Goal: Information Seeking & Learning: Learn about a topic

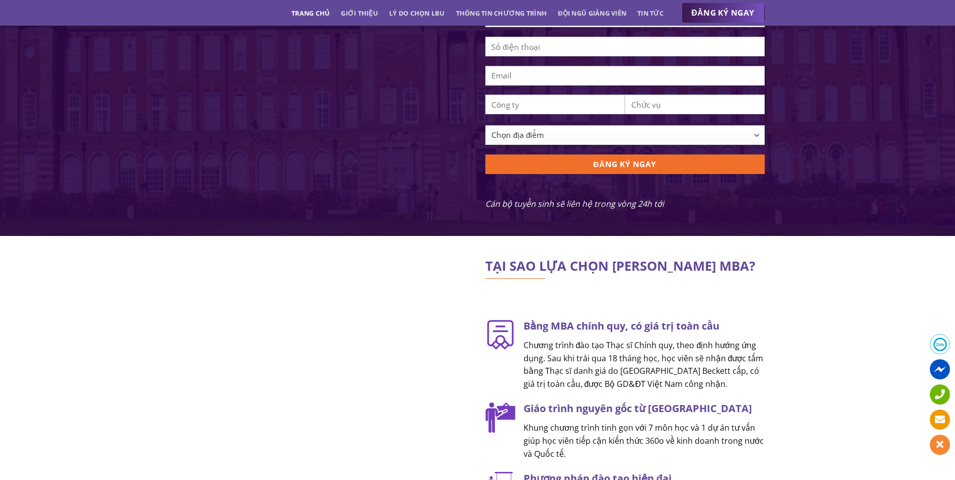
scroll to position [1208, 0]
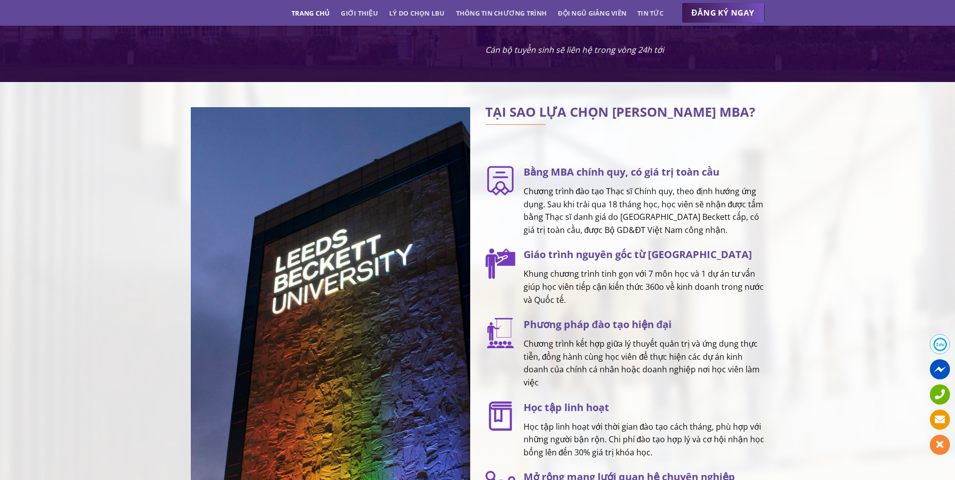
click at [850, 312] on div "TẠI SAO LỰA CHỌN LEEDS BECKETT MBA? Bằng MBA chính quy, có giá trị toàn cầu Chư…" at bounding box center [477, 381] width 955 height 569
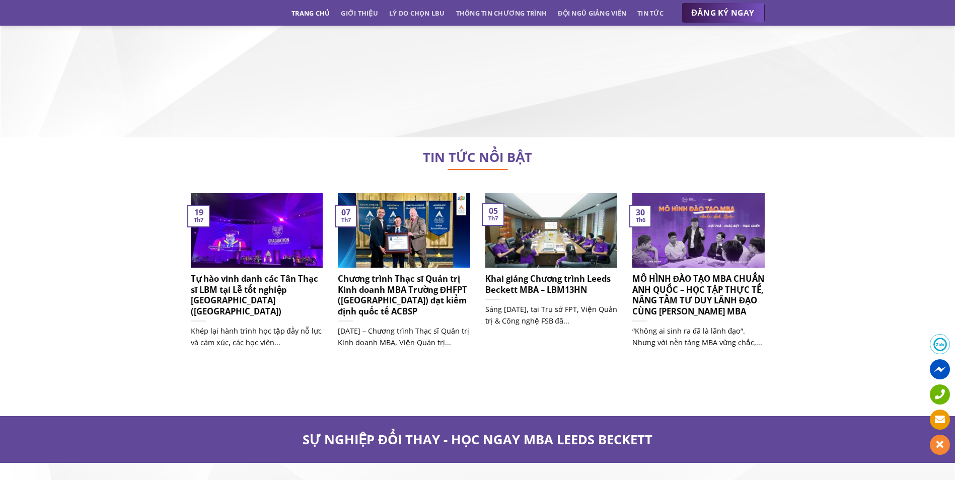
scroll to position [6336, 0]
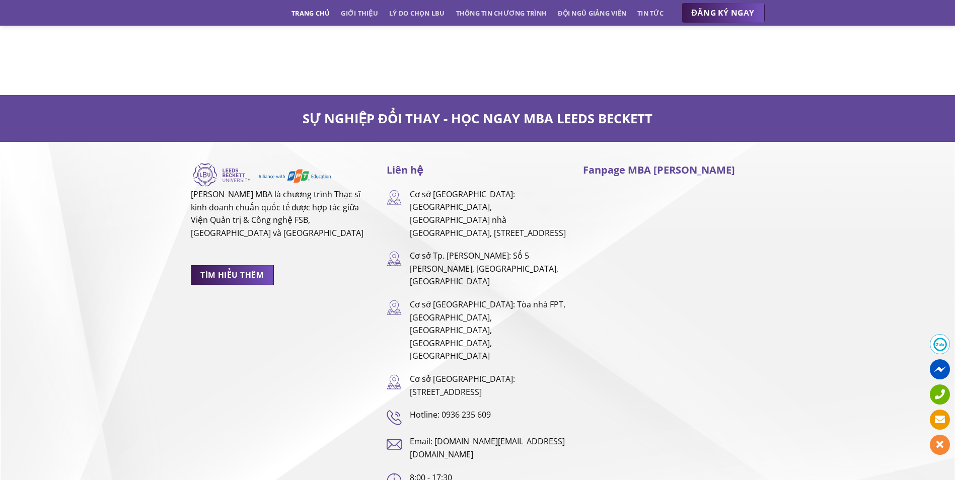
click at [713, 385] on div "Fanpage MBA [PERSON_NAME]" at bounding box center [673, 325] width 196 height 326
click at [487, 250] on p "Cơ sở Tp. [PERSON_NAME]: Số 5 [PERSON_NAME], [GEOGRAPHIC_DATA], [GEOGRAPHIC_DAT…" at bounding box center [489, 269] width 158 height 39
click at [243, 269] on span "TÌM HIỂU THÊM" at bounding box center [231, 275] width 63 height 13
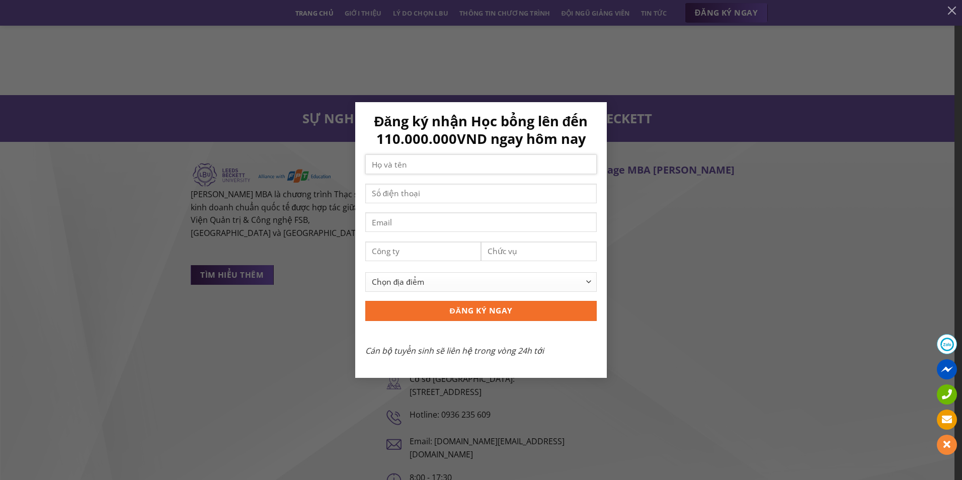
click at [466, 166] on input "Contact form" at bounding box center [480, 164] width 231 height 20
click at [245, 283] on div "Đăng ký nhận Học bổng lên đến 110.000.000VND ngay hôm nay Chọn địa điểm Hà Nội …" at bounding box center [481, 240] width 932 height 276
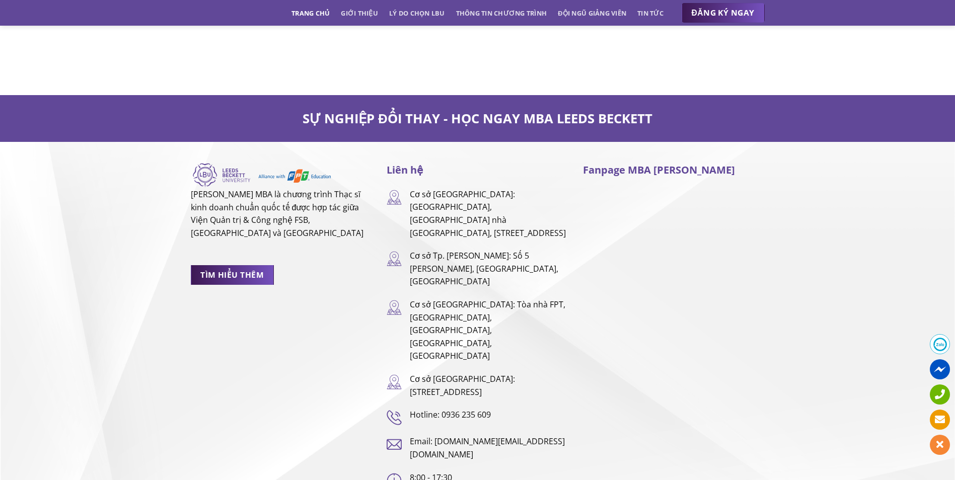
click at [533, 472] on p "8:00 - 17:30" at bounding box center [489, 478] width 158 height 13
drag, startPoint x: 505, startPoint y: 340, endPoint x: 442, endPoint y: 342, distance: 62.9
click at [442, 409] on p "Hotline: 0936 235 609" at bounding box center [489, 415] width 158 height 13
copy p "0936 235 609"
click at [586, 424] on div "LEEDS BECKETT MBA là chương trình Thạc sĩ kinh doanh chuẩn quốc tế được hợp tác…" at bounding box center [477, 352] width 955 height 380
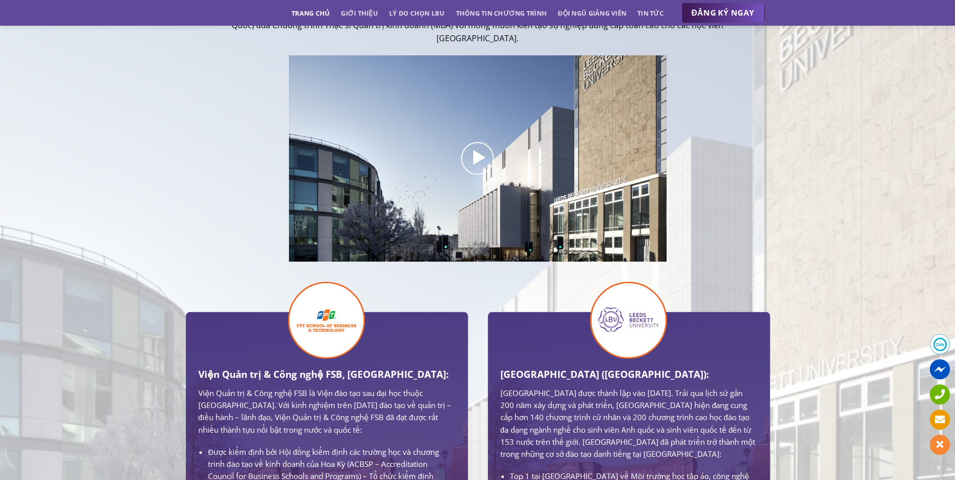
scroll to position [0, 0]
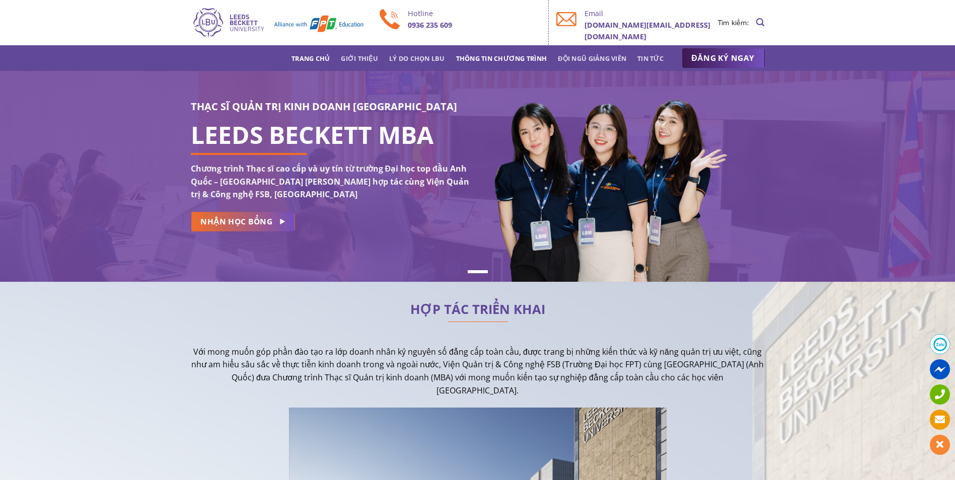
click at [474, 60] on link "Thông tin chương trình" at bounding box center [501, 58] width 91 height 18
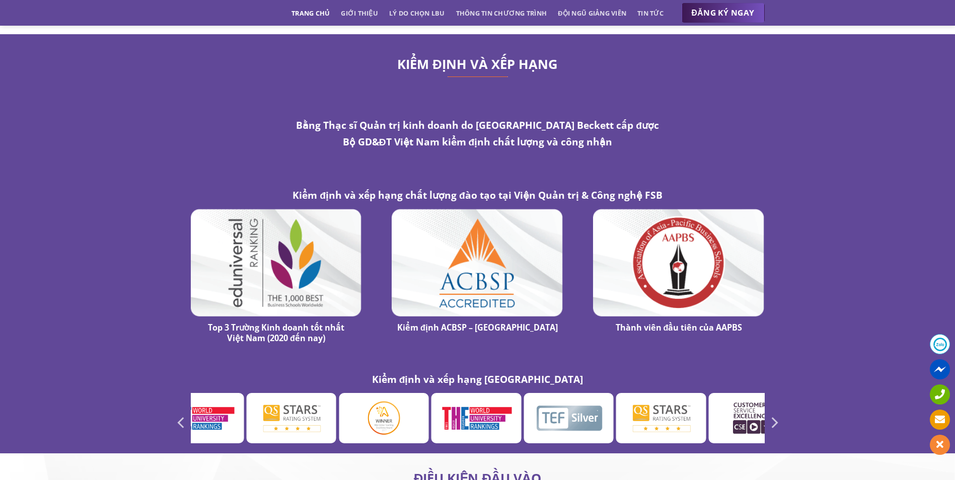
scroll to position [5229, 0]
click at [505, 10] on link "Thông tin chương trình" at bounding box center [501, 13] width 91 height 18
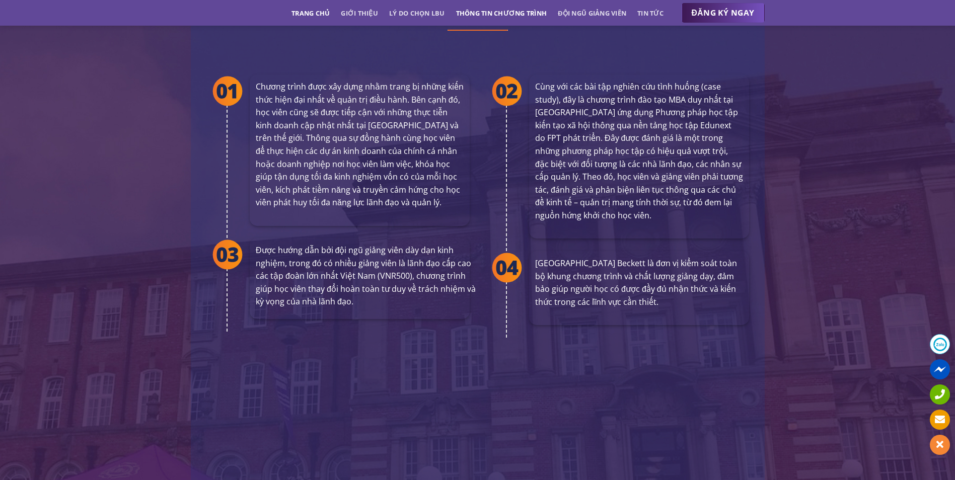
scroll to position [1832, 0]
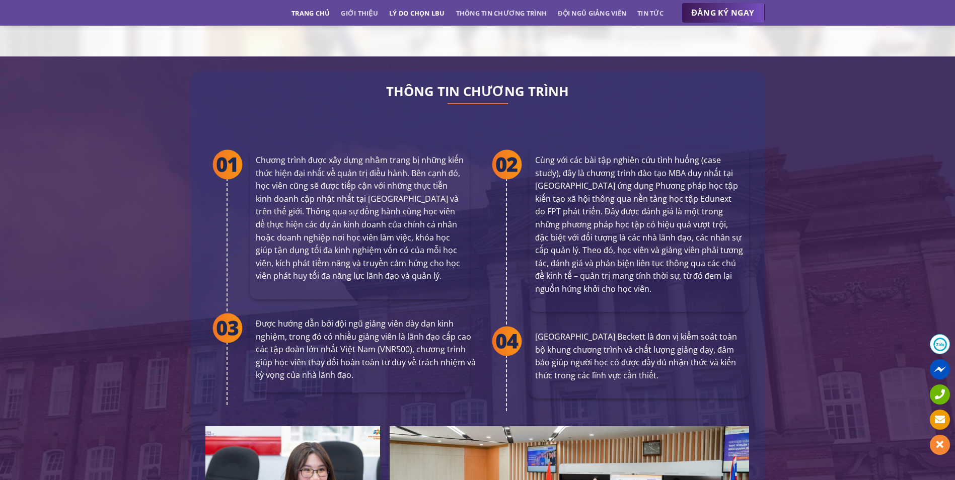
click at [408, 16] on link "Lý do chọn LBU" at bounding box center [417, 13] width 56 height 18
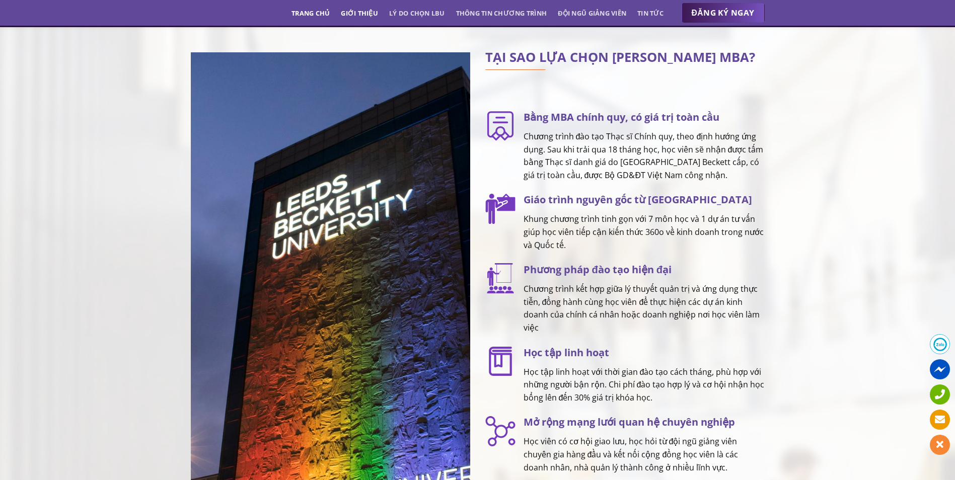
click at [361, 18] on link "Giới thiệu" at bounding box center [359, 13] width 37 height 18
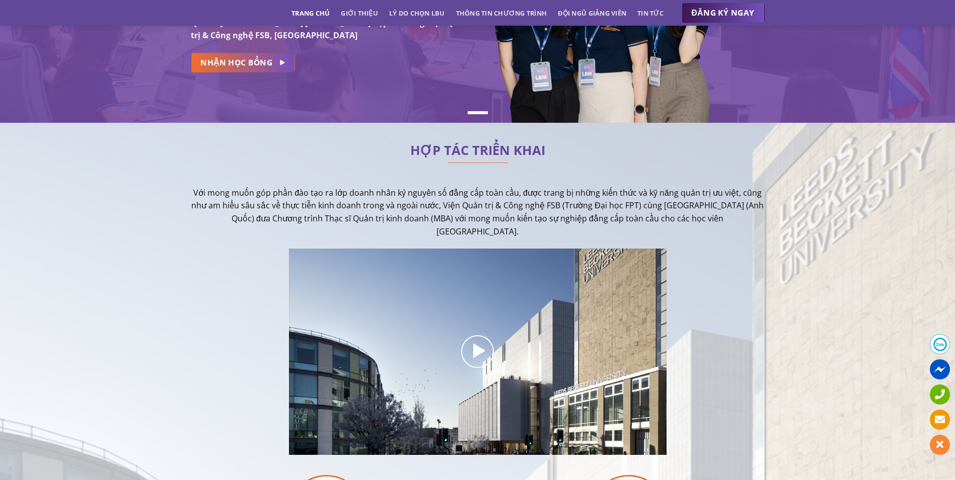
scroll to position [0, 0]
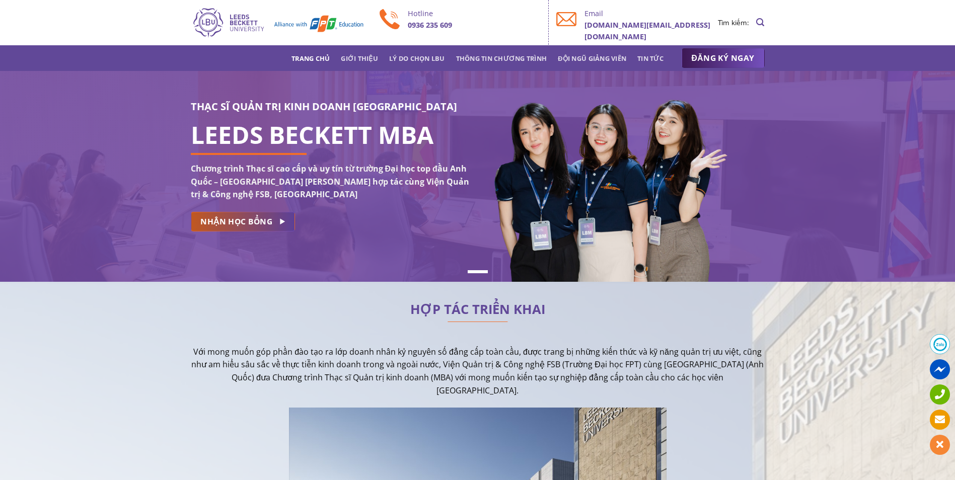
click at [260, 224] on span "NHẬN HỌC BỔNG" at bounding box center [236, 221] width 72 height 13
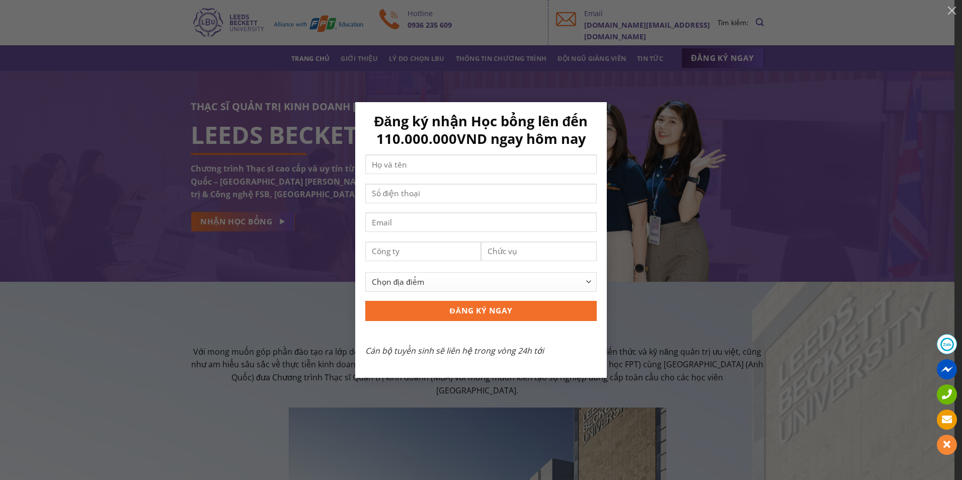
click at [646, 375] on div "Đăng ký nhận Học bổng lên đến 110.000.000VND ngay hôm nay Chọn địa điểm Hà Nội …" at bounding box center [481, 240] width 932 height 276
